Goal: Information Seeking & Learning: Learn about a topic

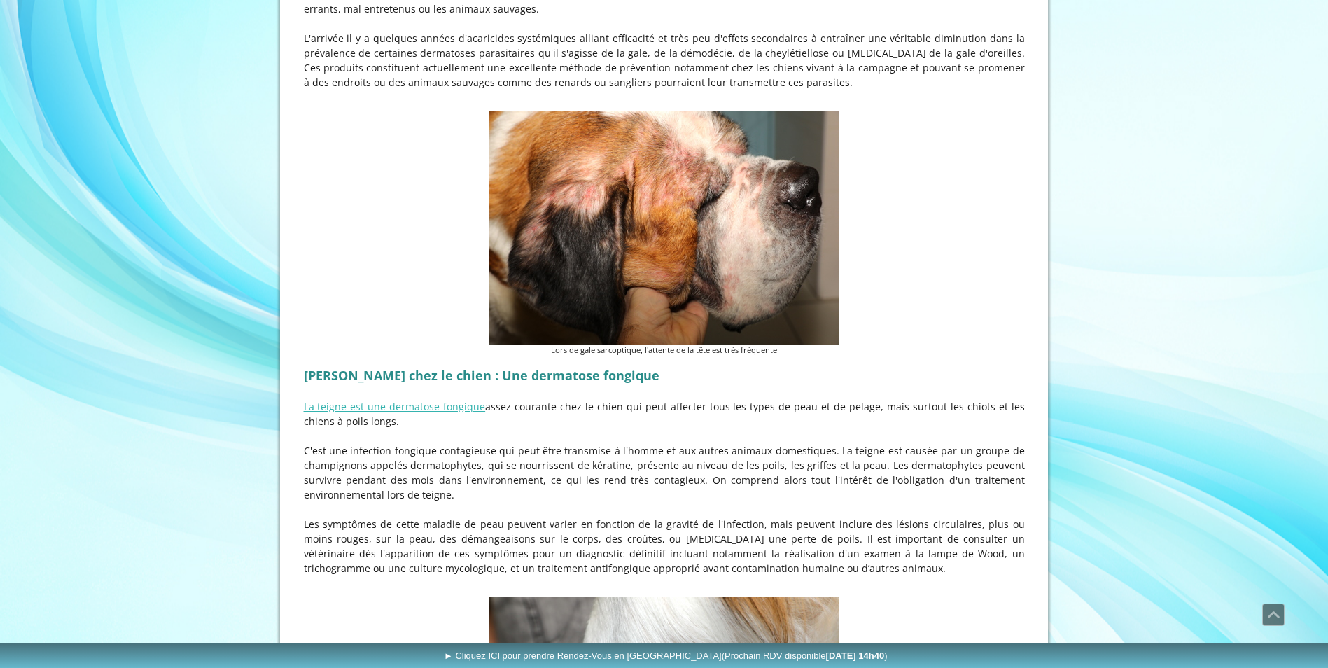
scroll to position [2182, 0]
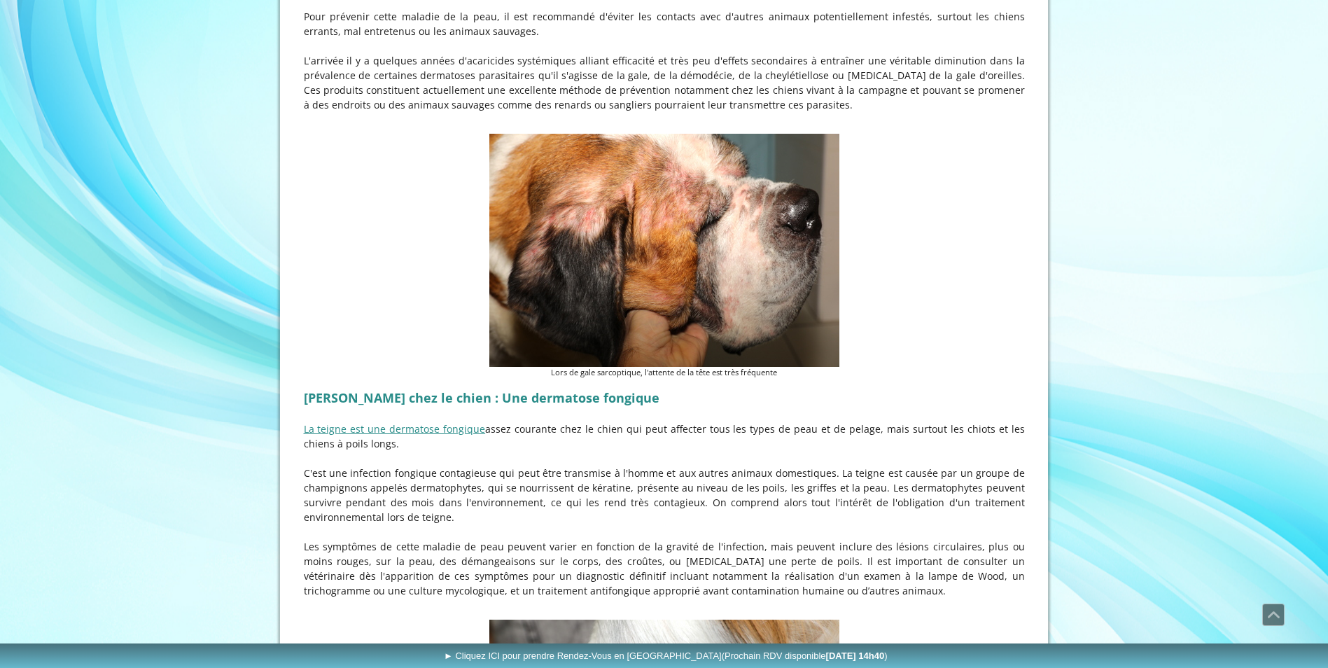
click at [419, 422] on link "La teigne est une dermatose fongique" at bounding box center [395, 428] width 182 height 13
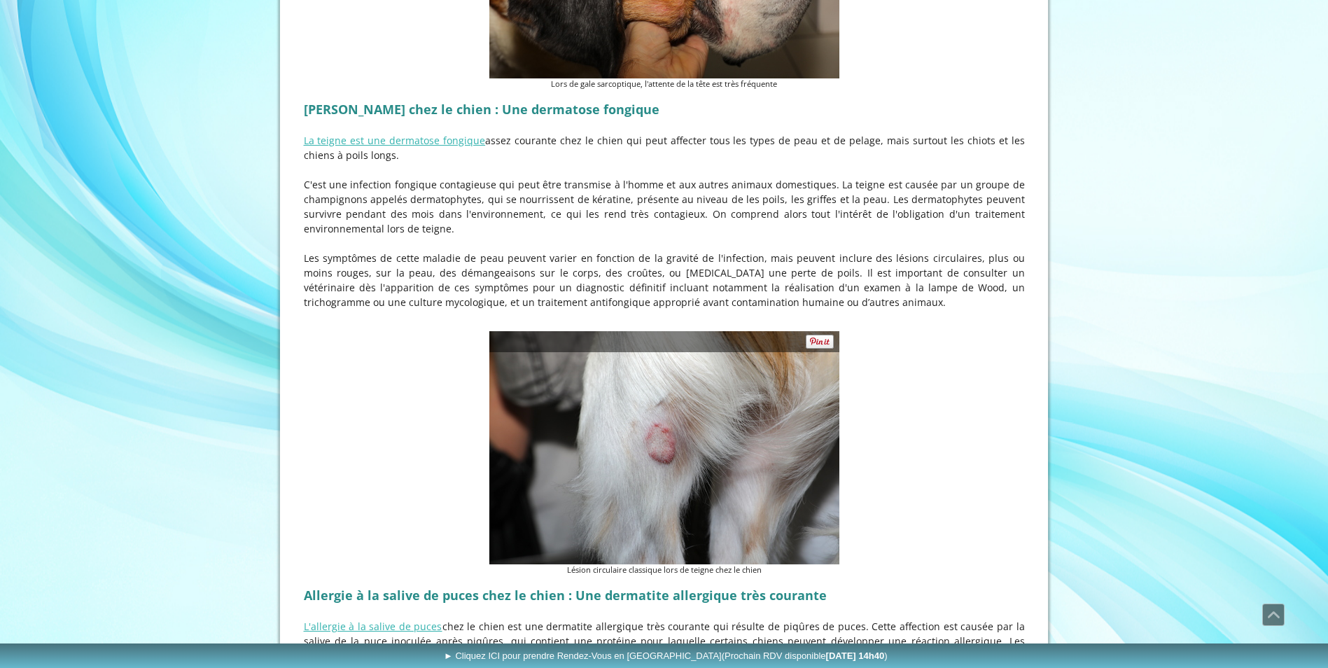
scroll to position [2601, 0]
